Goal: Check status

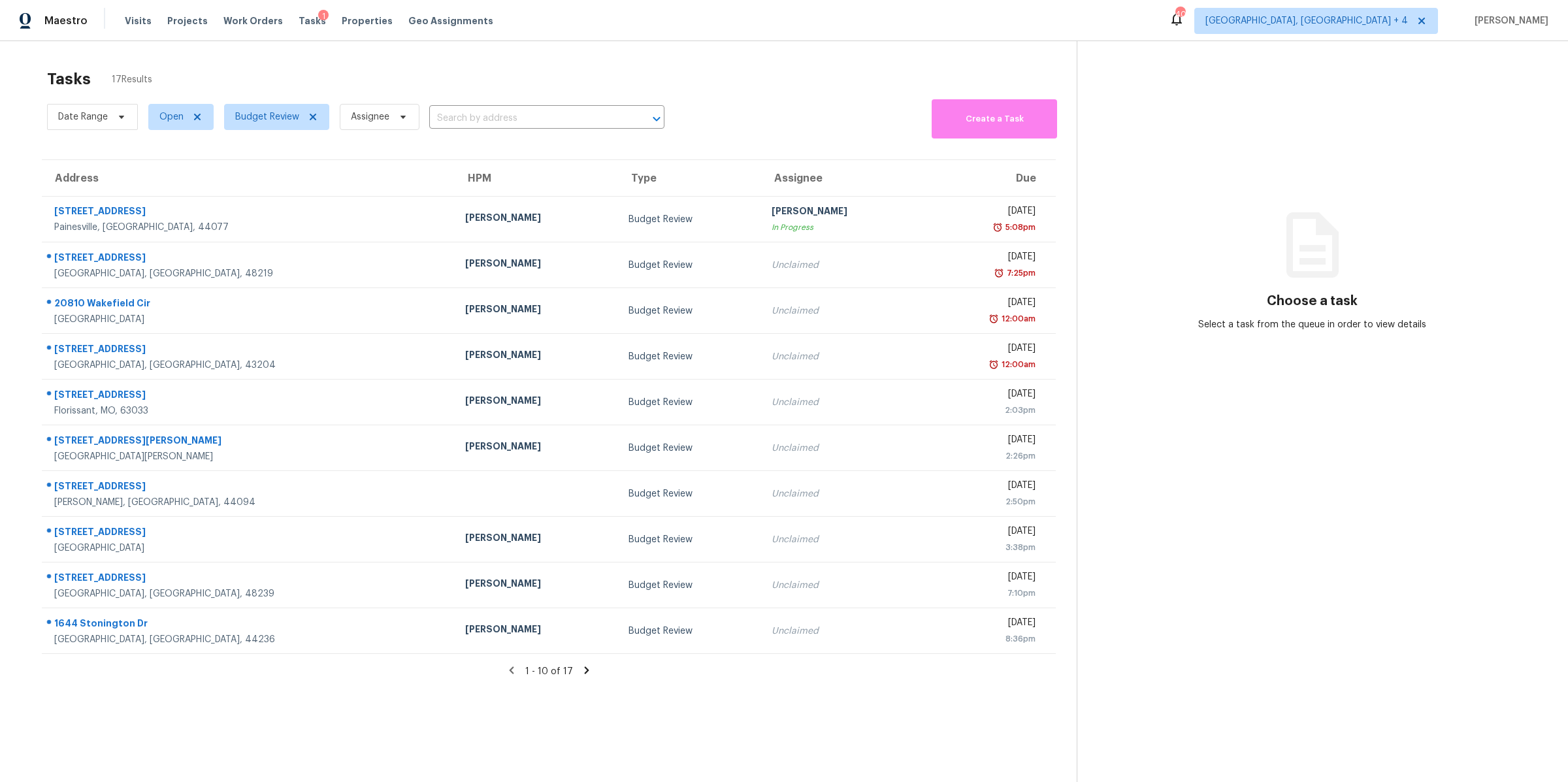
click at [749, 74] on div "Tasks 17 Results" at bounding box center [562, 79] width 1030 height 34
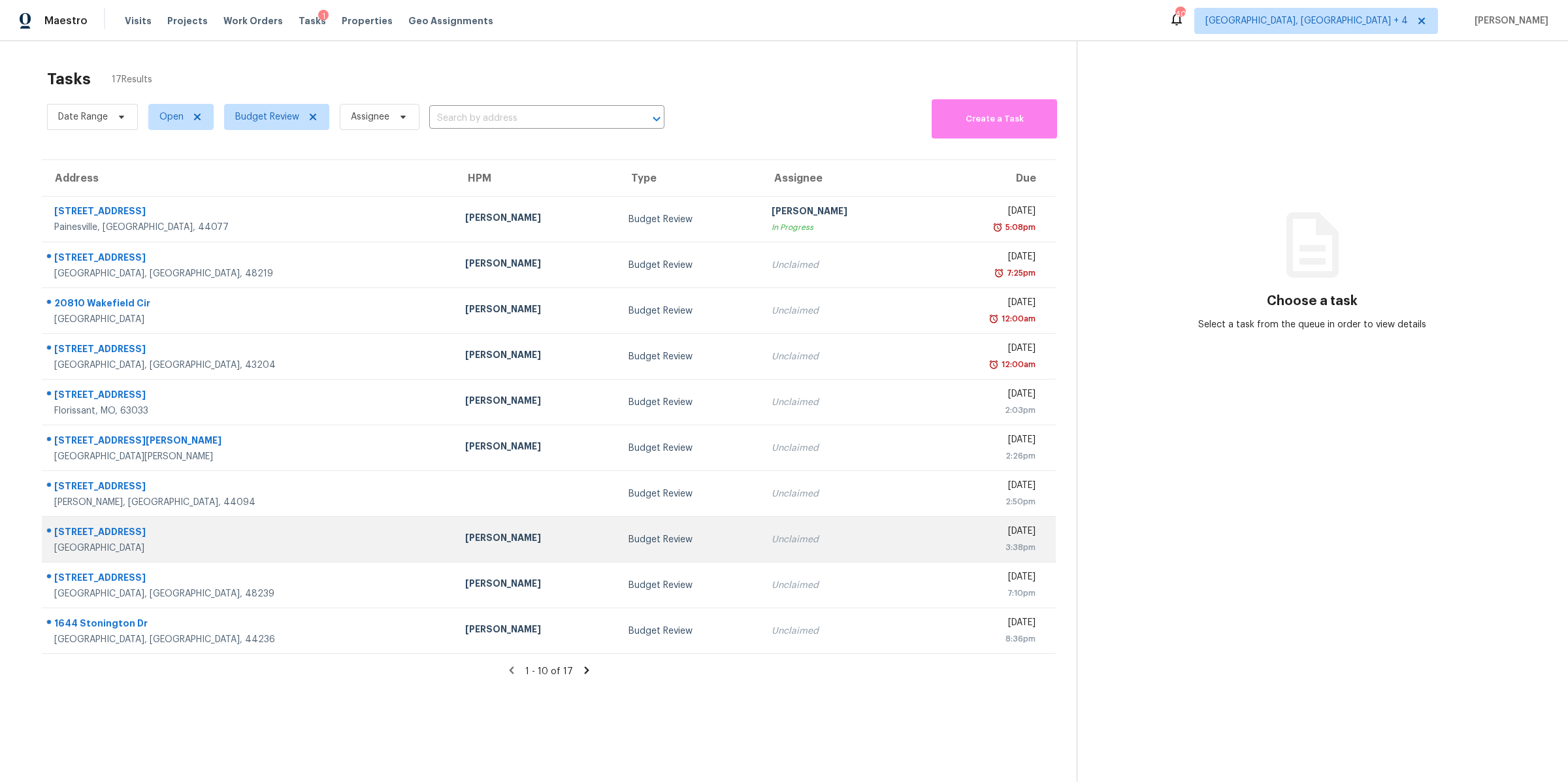
scroll to position [40, 0]
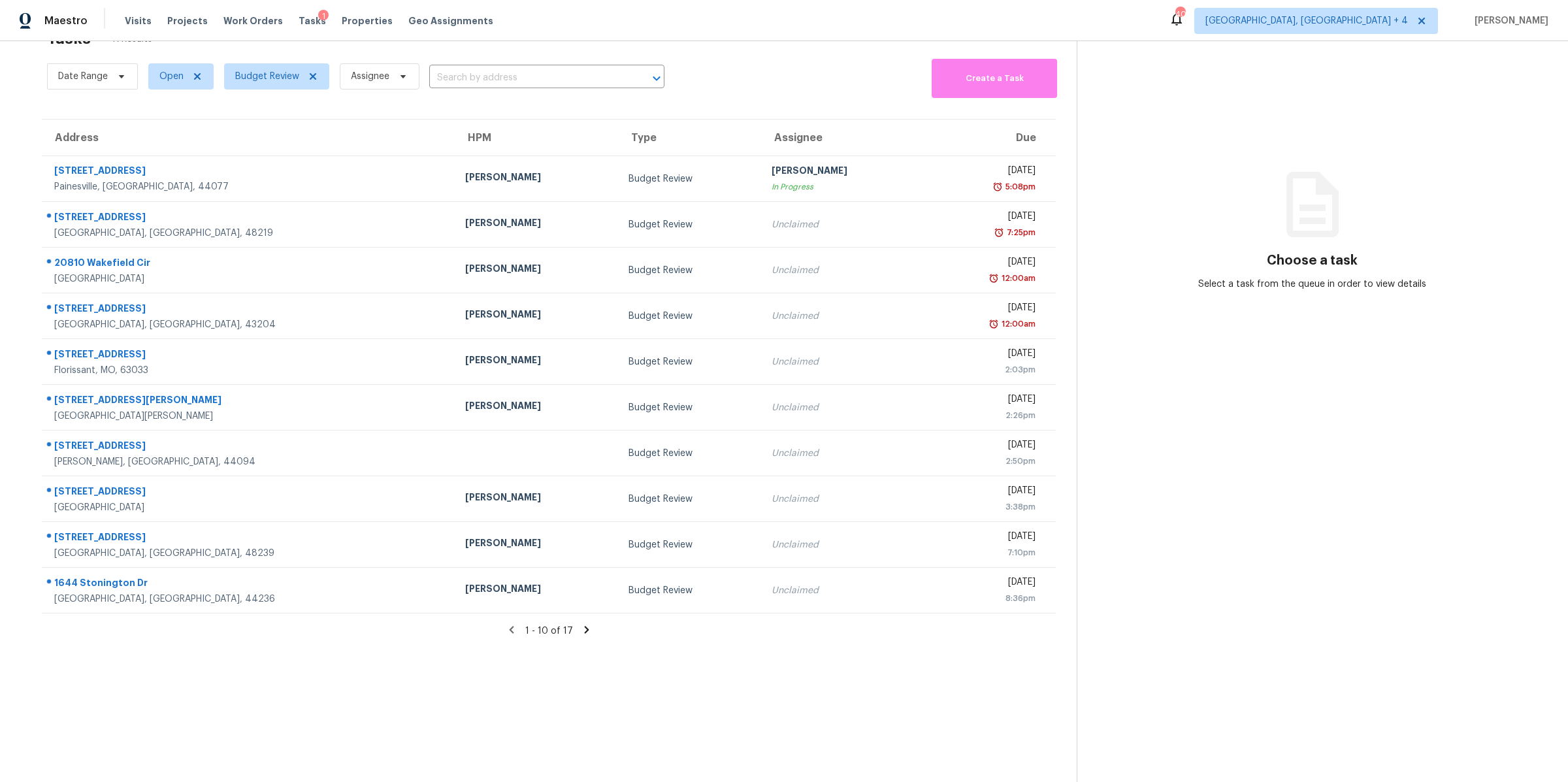
click at [585, 631] on icon at bounding box center [586, 629] width 11 height 11
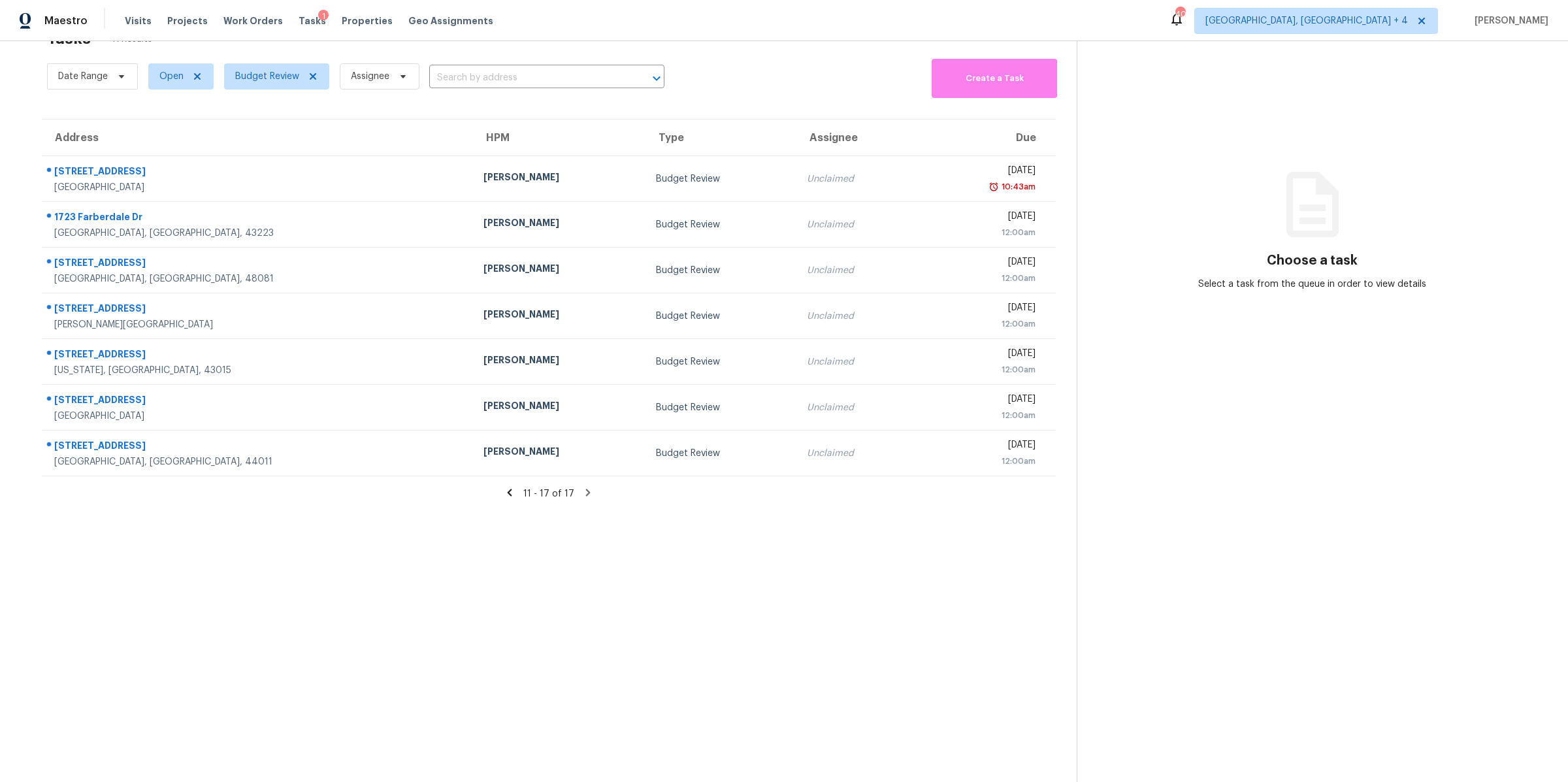
click at [511, 494] on icon at bounding box center [510, 492] width 4 height 7
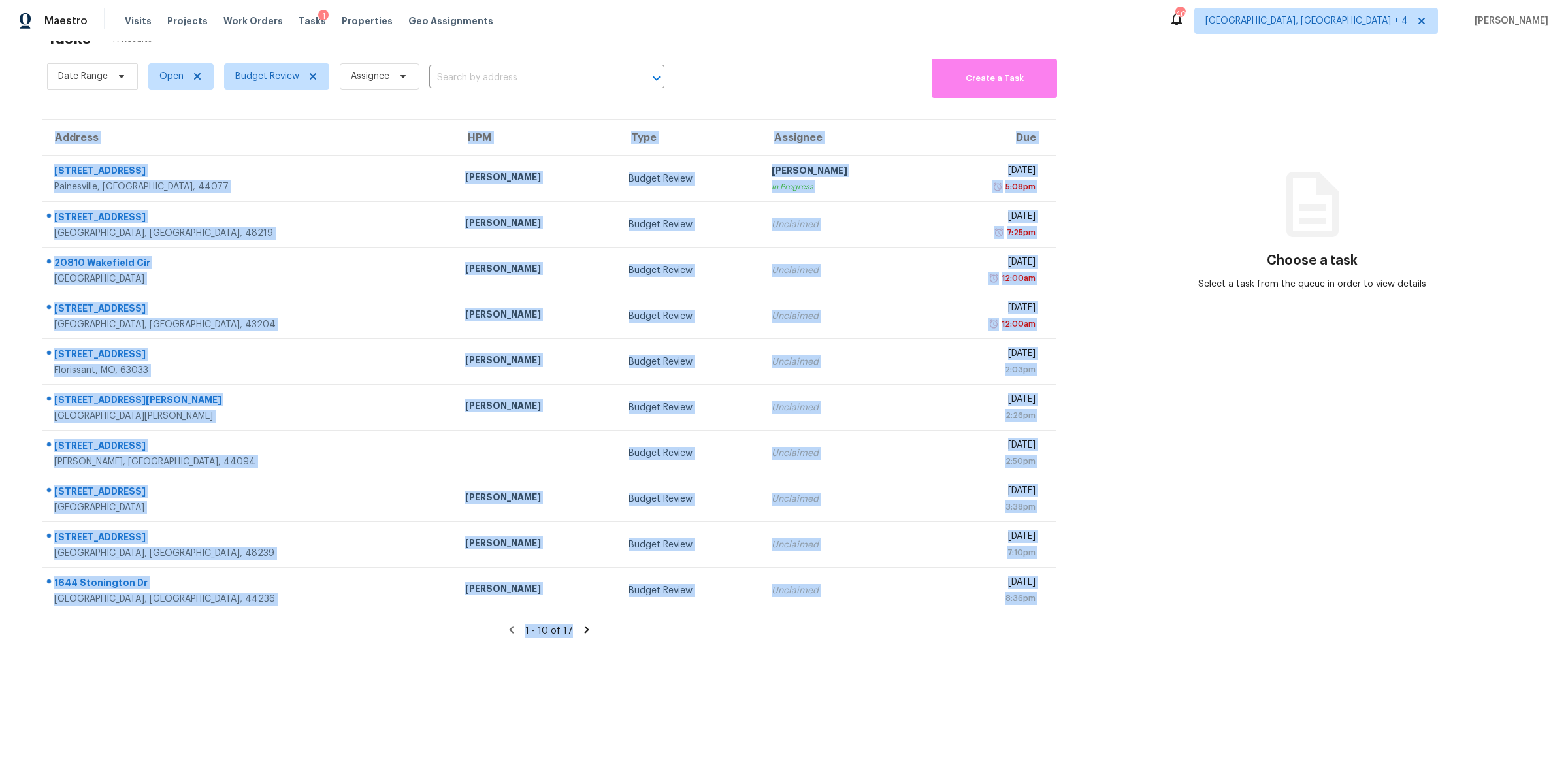
drag, startPoint x: 803, startPoint y: 73, endPoint x: 964, endPoint y: 637, distance: 586.5
click at [964, 637] on section "Tasks 17 Results Date Range Open Budget Review Assignee ​ Create a Task Address…" at bounding box center [548, 401] width 1055 height 760
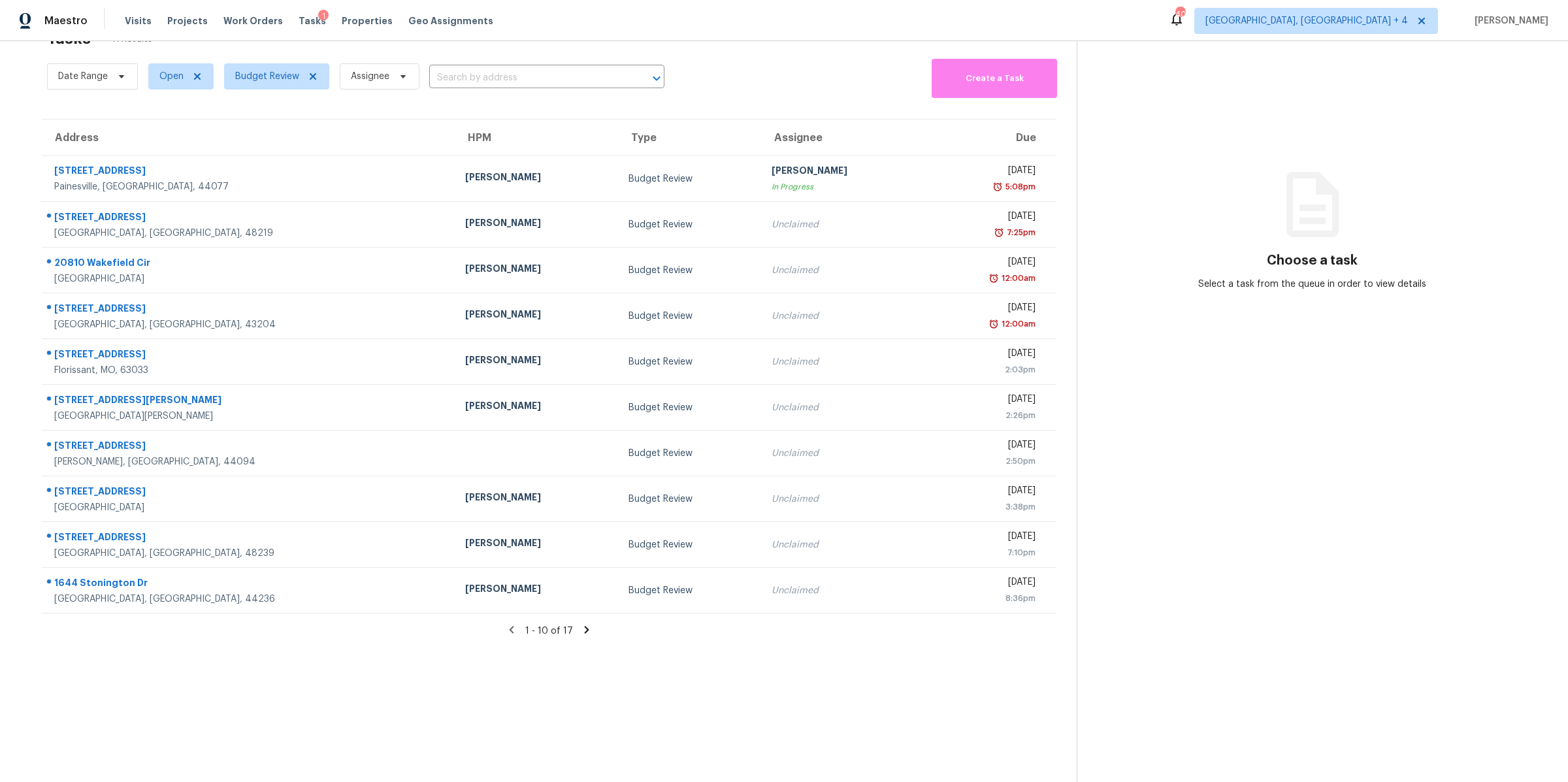
click at [964, 637] on section "Tasks 17 Results Date Range Open Budget Review Assignee ​ Create a Task Address…" at bounding box center [548, 401] width 1055 height 760
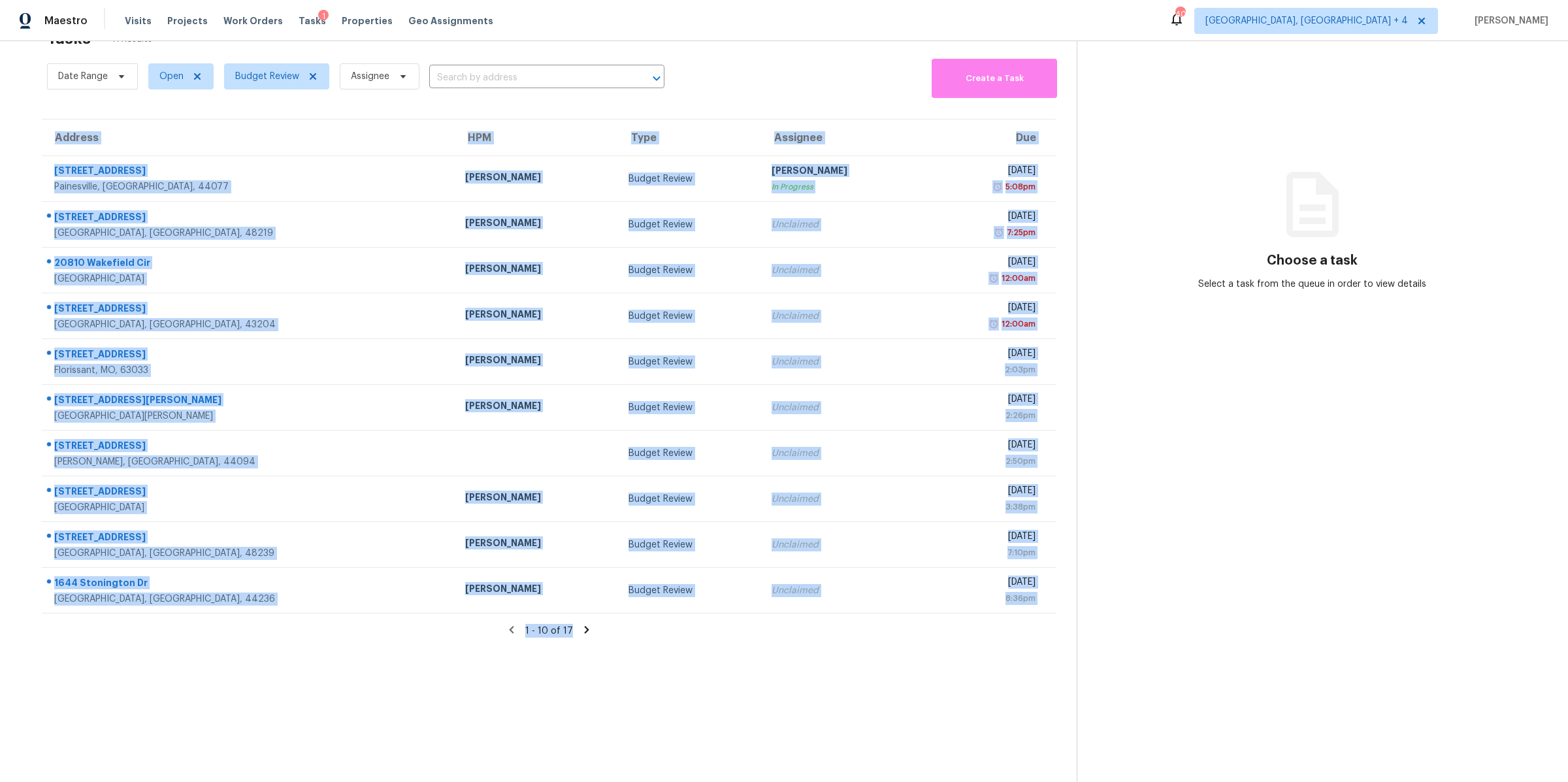
drag, startPoint x: 850, startPoint y: 91, endPoint x: 1024, endPoint y: 698, distance: 631.4
click at [1025, 699] on section "Tasks 17 Results Date Range Open Budget Review Assignee ​ Create a Task Address…" at bounding box center [548, 401] width 1055 height 760
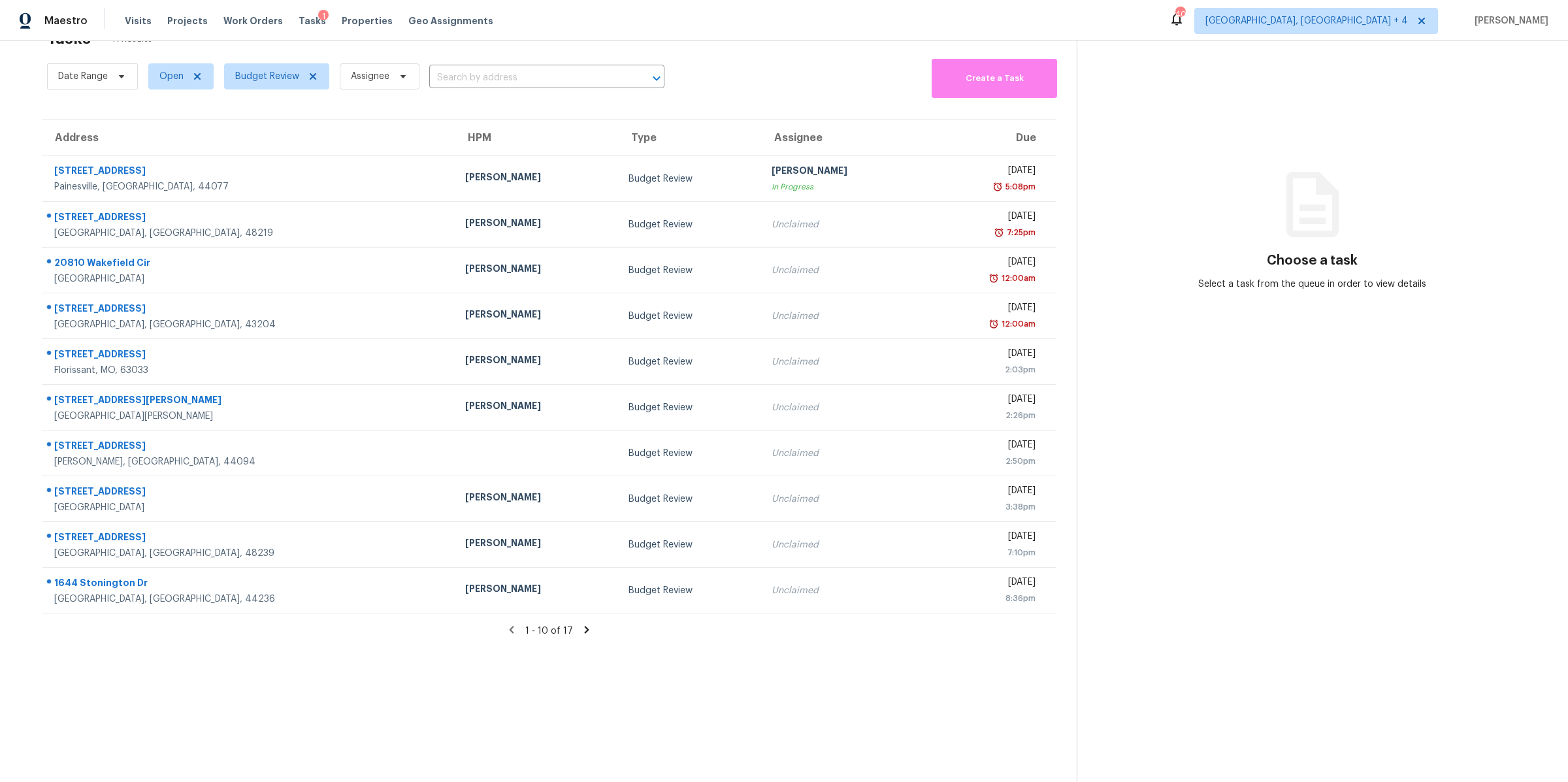
click at [1024, 698] on section "Tasks 17 Results Date Range Open Budget Review Assignee ​ Create a Task Address…" at bounding box center [548, 401] width 1055 height 760
drag, startPoint x: 1024, startPoint y: 698, endPoint x: 581, endPoint y: 113, distance: 733.8
click at [579, 113] on section "Tasks 17 Results Date Range Open Budget Review Assignee ​ Create a Task Address…" at bounding box center [548, 401] width 1055 height 760
drag, startPoint x: 600, startPoint y: 113, endPoint x: 823, endPoint y: 662, distance: 592.6
click at [823, 664] on section "Tasks 17 Results Date Range Open Budget Review Assignee ​ Create a Task Address…" at bounding box center [548, 401] width 1055 height 760
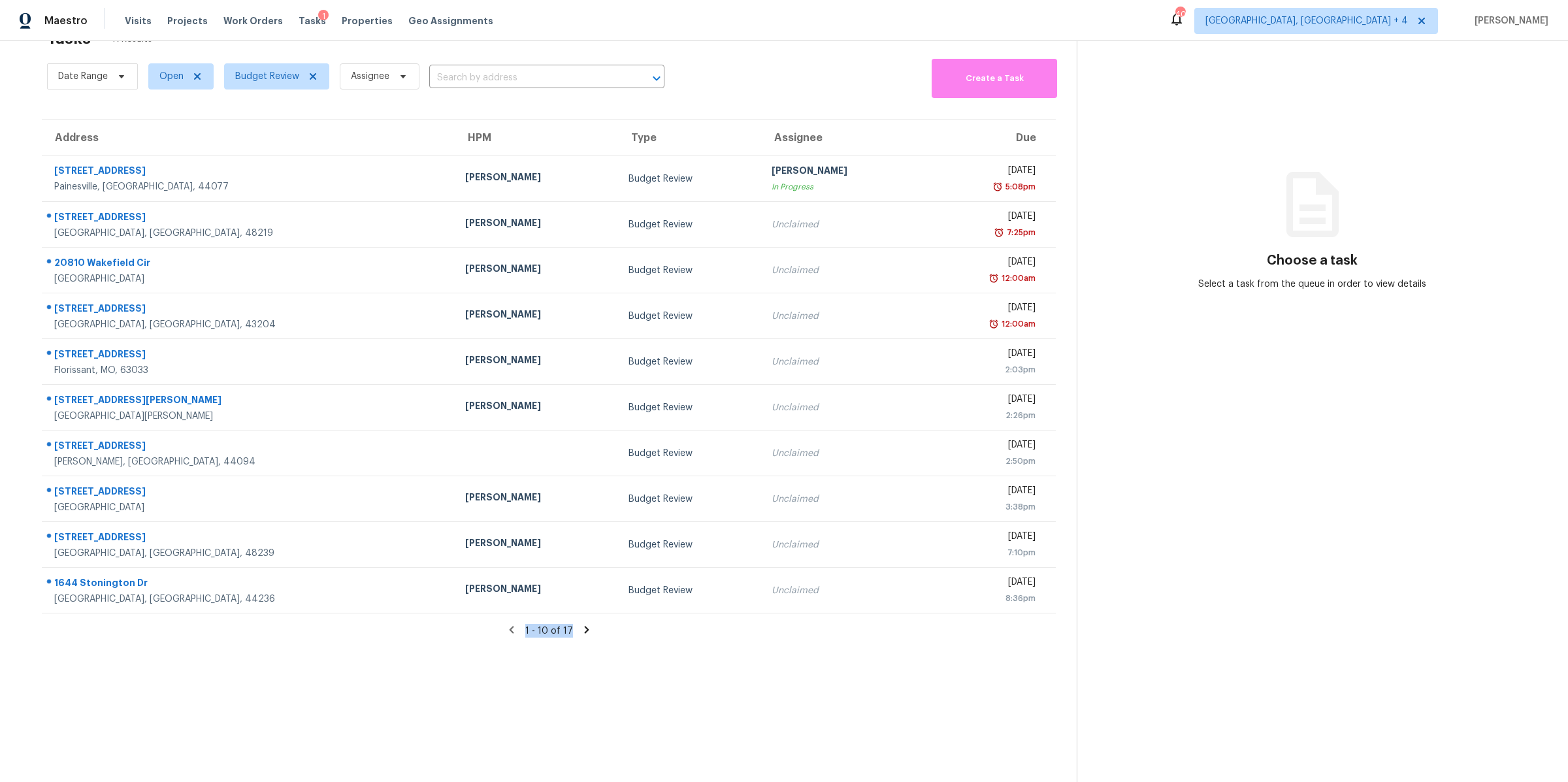
click at [823, 662] on section "Tasks 17 Results Date Range Open Budget Review Assignee ​ Create a Task Address…" at bounding box center [548, 401] width 1055 height 760
drag, startPoint x: 823, startPoint y: 662, endPoint x: 717, endPoint y: 103, distance: 569.0
click at [717, 104] on section "Tasks 17 Results Date Range Open Budget Review Assignee ​ Create a Task Address…" at bounding box center [548, 401] width 1055 height 760
drag, startPoint x: 717, startPoint y: 103, endPoint x: 795, endPoint y: 682, distance: 584.2
click at [795, 681] on section "Tasks 17 Results Date Range Open Budget Review Assignee ​ Create a Task Address…" at bounding box center [548, 401] width 1055 height 760
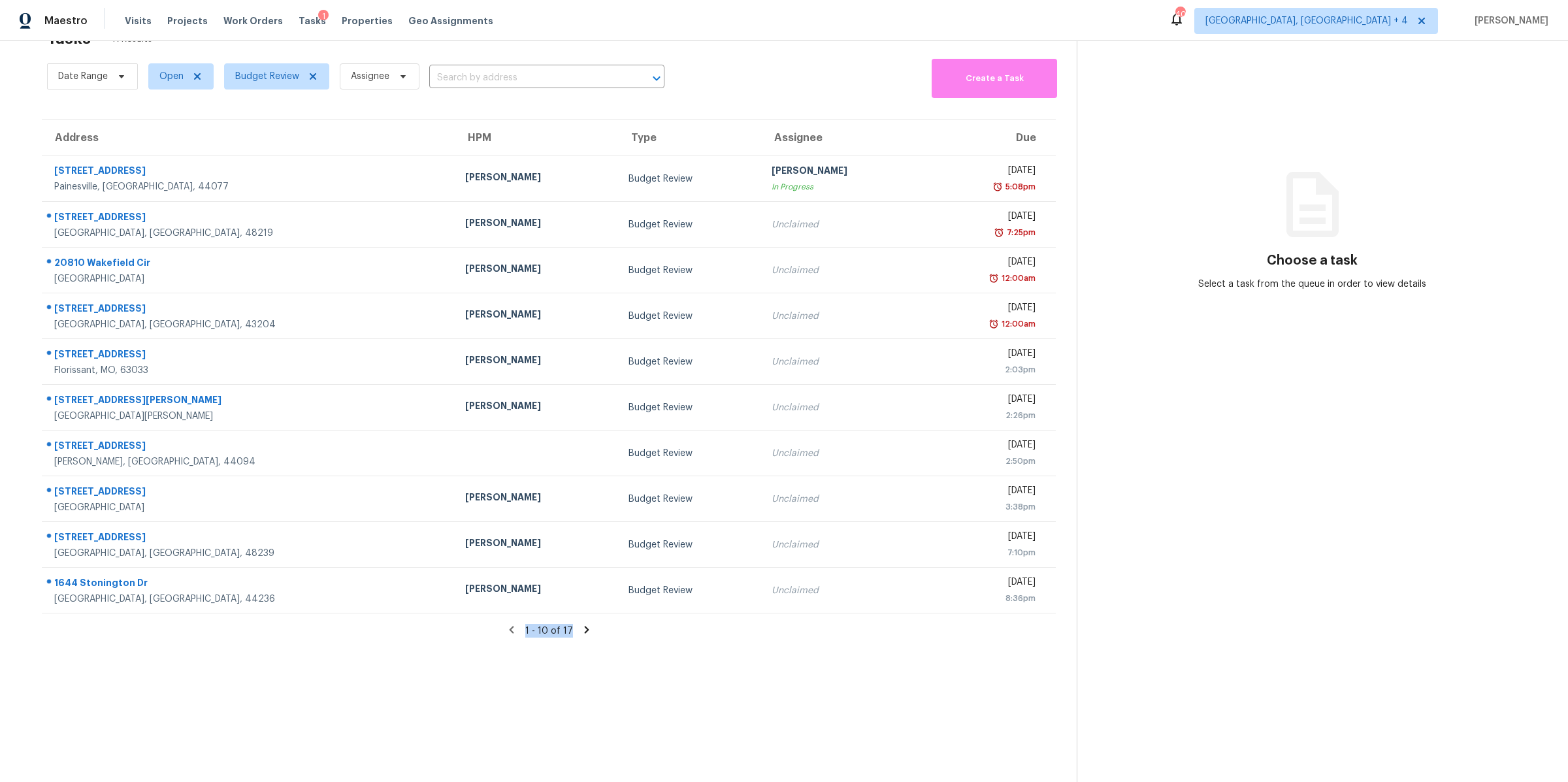
click at [795, 682] on section "Tasks 17 Results Date Range Open Budget Review Assignee ​ Create a Task Address…" at bounding box center [548, 401] width 1055 height 760
drag, startPoint x: 795, startPoint y: 682, endPoint x: 756, endPoint y: 107, distance: 576.3
click at [757, 107] on section "Tasks 17 Results Date Range Open Budget Review Assignee ​ Create a Task Address…" at bounding box center [548, 401] width 1055 height 760
click at [900, 642] on section "Tasks 17 Results Date Range Open Budget Review Assignee ​ Create a Task Address…" at bounding box center [548, 401] width 1055 height 760
